Goal: Transaction & Acquisition: Purchase product/service

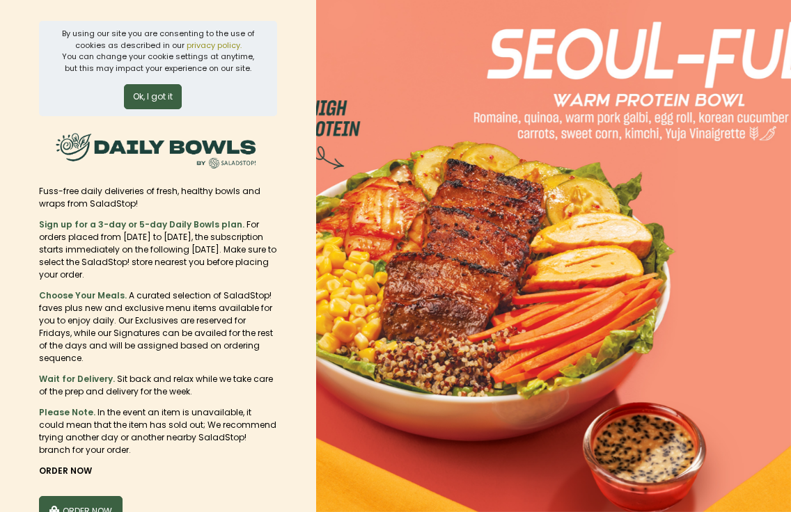
scroll to position [70, 0]
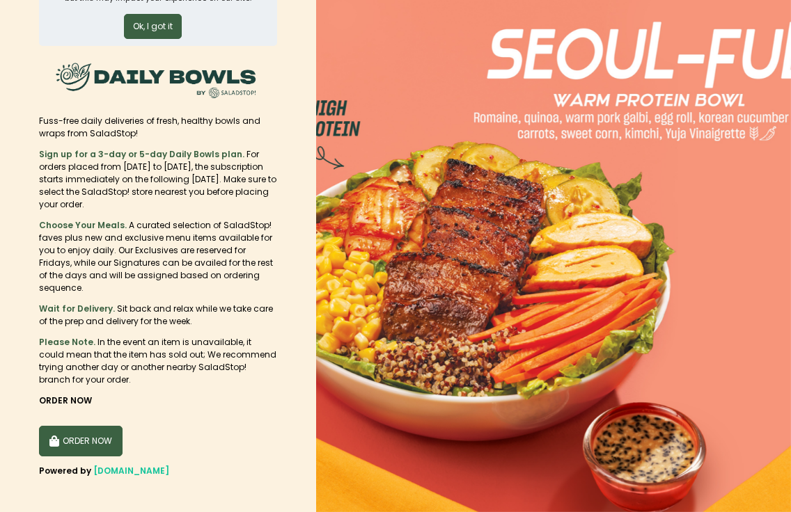
click at [71, 426] on button "ORDER NOW" at bounding box center [81, 441] width 84 height 31
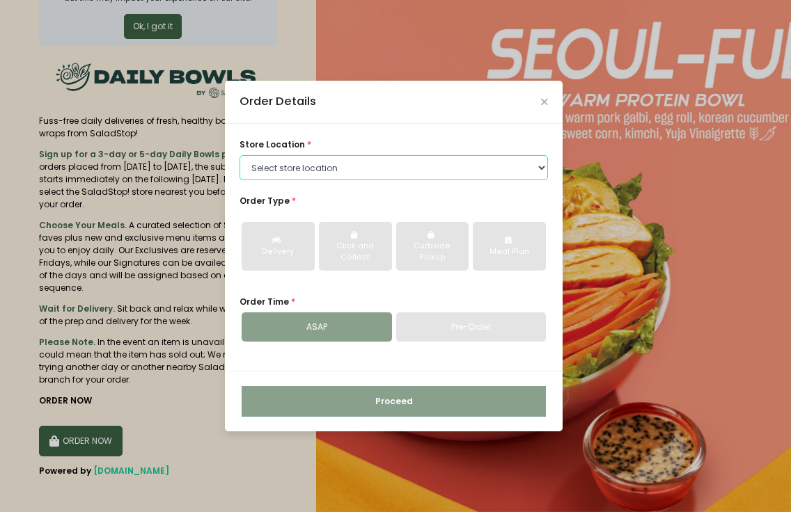
click at [279, 173] on select "Select store location [GEOGRAPHIC_DATA] [PERSON_NAME][GEOGRAPHIC_DATA] [GEOGRAP…" at bounding box center [394, 167] width 308 height 25
select select "6216e60aa1873057bf704120"
click at [240, 155] on select "Select store location [GEOGRAPHIC_DATA] [PERSON_NAME][GEOGRAPHIC_DATA] [GEOGRAP…" at bounding box center [394, 167] width 308 height 25
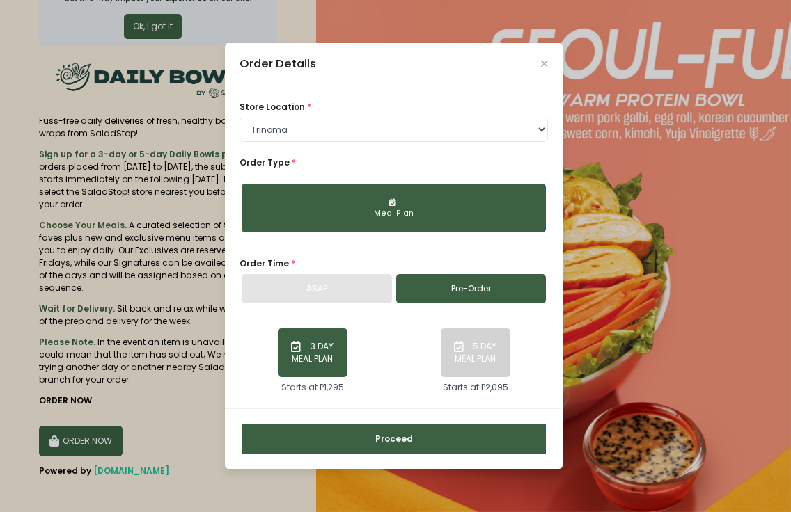
click at [448, 338] on button "5 DAY MEAL PLAN" at bounding box center [476, 353] width 70 height 49
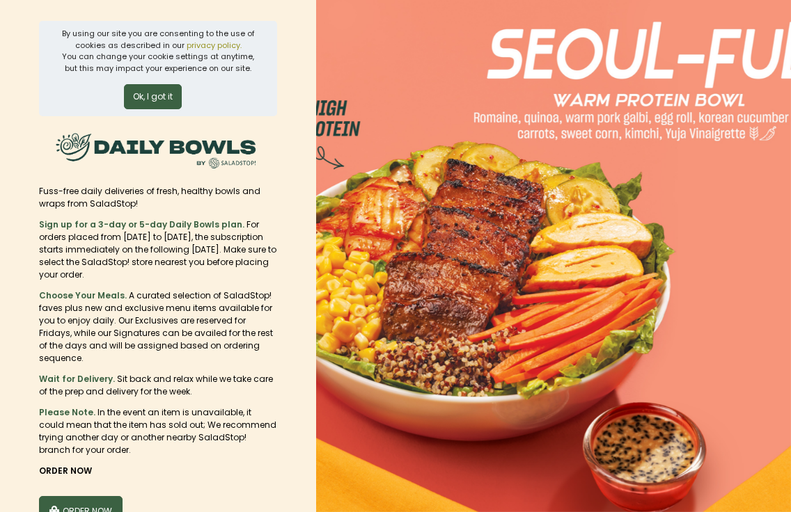
scroll to position [70, 0]
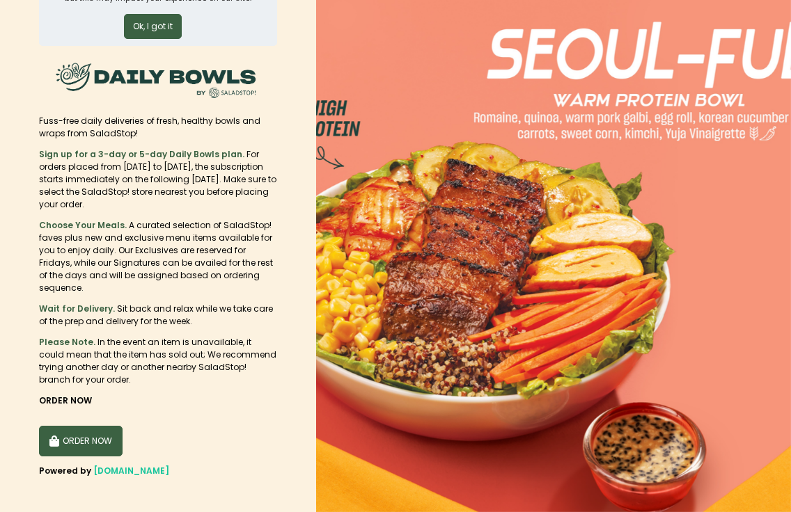
click at [103, 428] on button "ORDER NOW" at bounding box center [81, 441] width 84 height 31
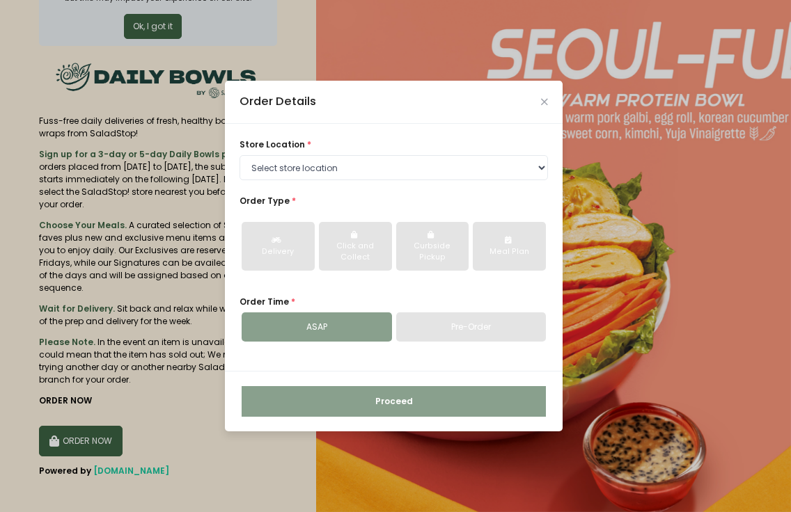
click at [297, 181] on div "store location * Select store location [GEOGRAPHIC_DATA] [PERSON_NAME][GEOGRAPH…" at bounding box center [394, 247] width 338 height 247
click at [299, 173] on select "Select store location [GEOGRAPHIC_DATA] [PERSON_NAME][GEOGRAPHIC_DATA] [GEOGRAP…" at bounding box center [394, 167] width 308 height 25
select select "6216e60aa1873057bf704120"
click at [240, 155] on select "Select store location [GEOGRAPHIC_DATA] [PERSON_NAME][GEOGRAPHIC_DATA] [GEOGRAP…" at bounding box center [394, 167] width 308 height 25
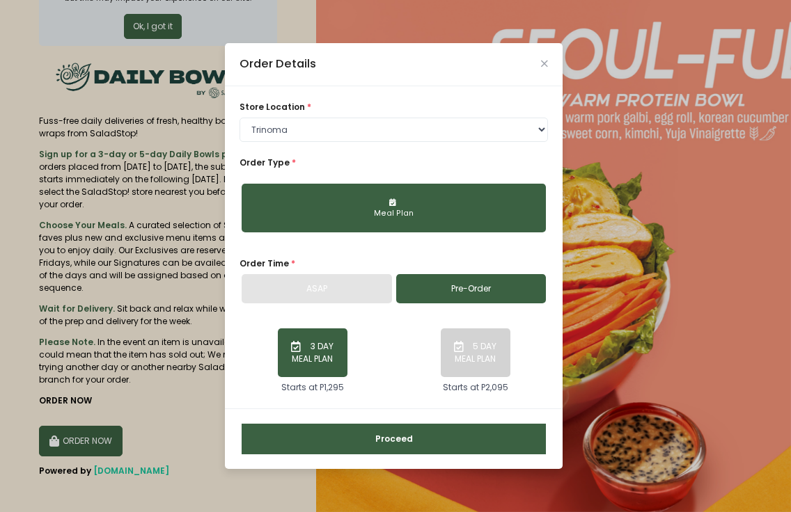
click at [429, 286] on link "Pre-Order" at bounding box center [471, 288] width 150 height 29
click at [490, 349] on button "5 DAY MEAL PLAN" at bounding box center [476, 353] width 70 height 49
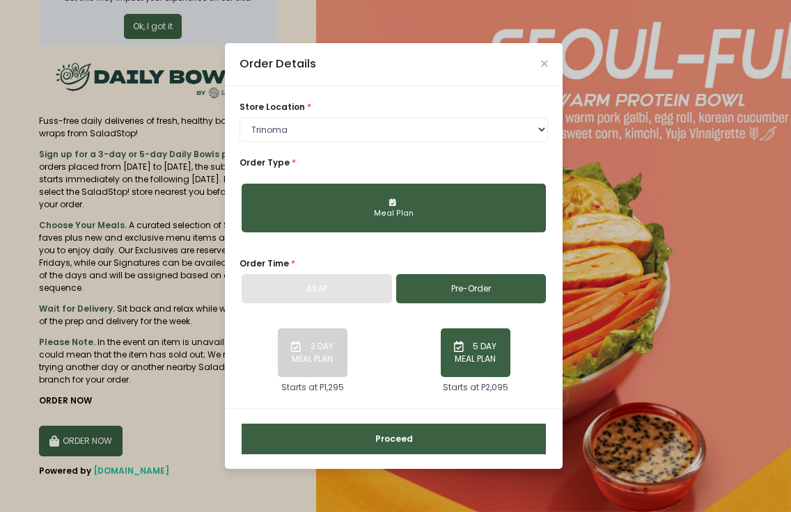
click at [473, 432] on button "Proceed" at bounding box center [394, 439] width 304 height 31
